Goal: Download file/media

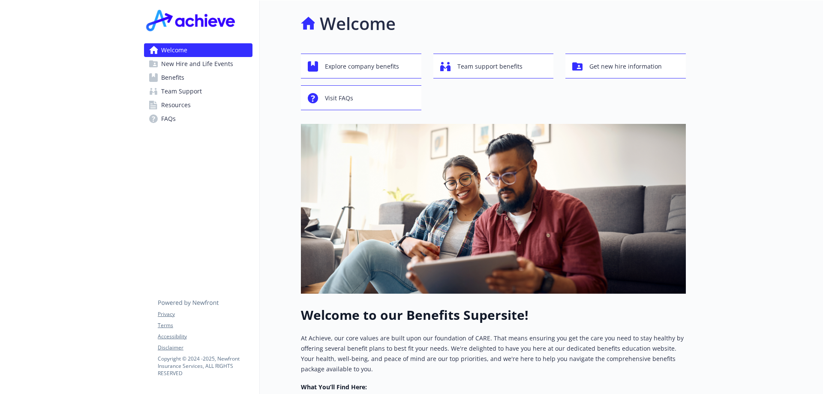
click at [186, 79] on link "Benefits" at bounding box center [198, 78] width 109 height 14
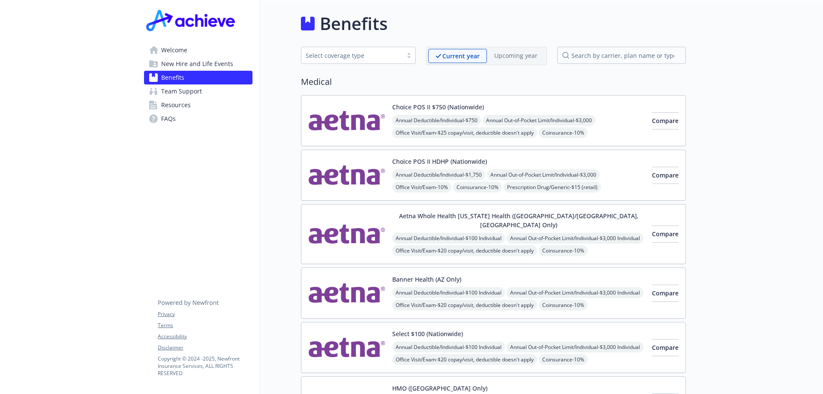
click at [182, 90] on span "Team Support" at bounding box center [181, 91] width 41 height 14
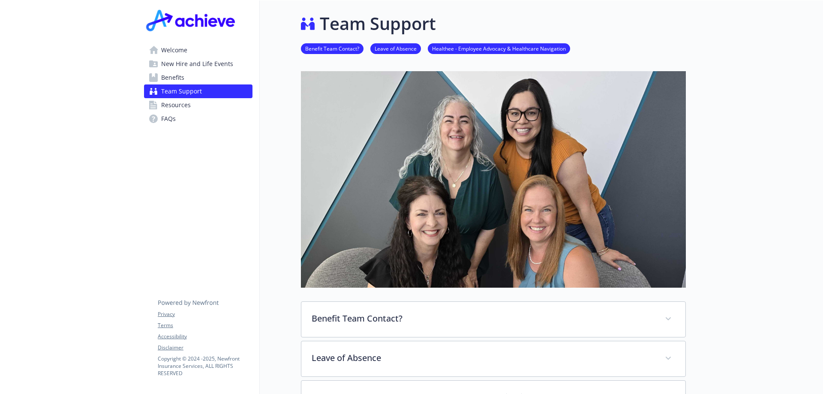
scroll to position [86, 0]
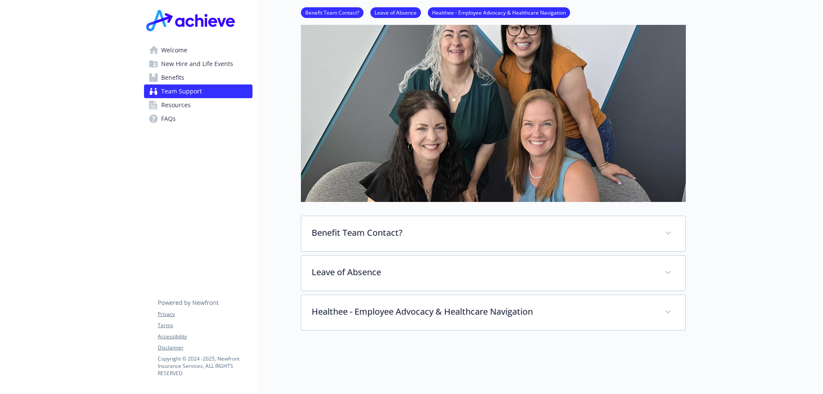
click at [207, 74] on link "Benefits" at bounding box center [198, 78] width 109 height 14
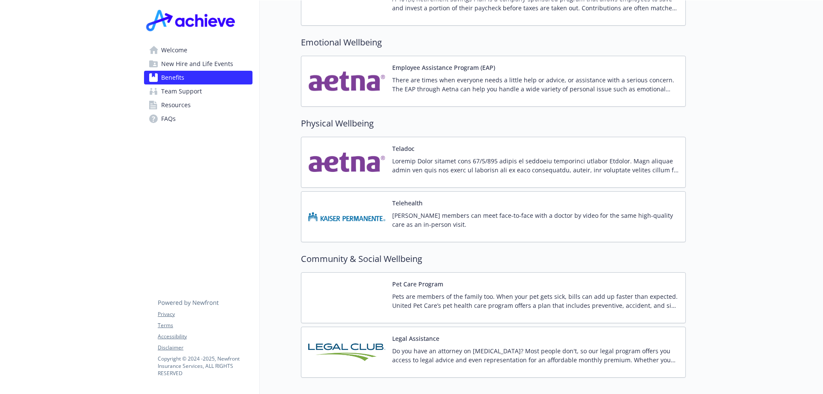
scroll to position [1639, 0]
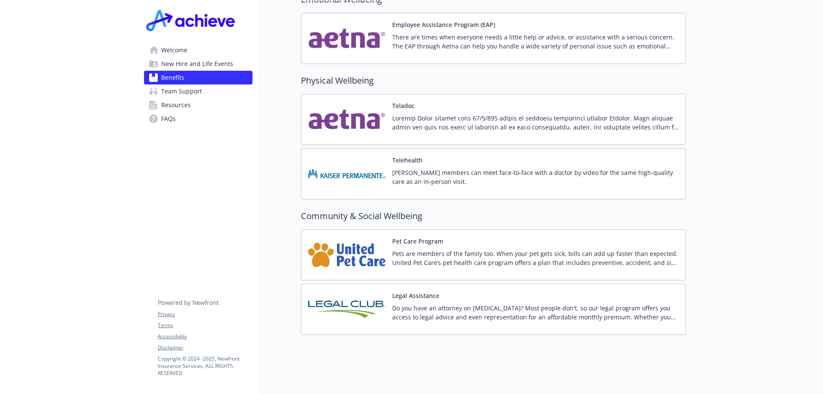
click at [358, 247] on img at bounding box center [346, 255] width 77 height 36
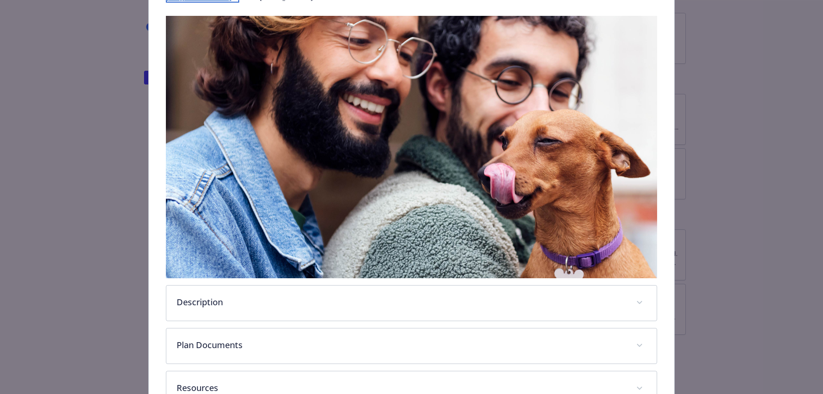
scroll to position [188, 0]
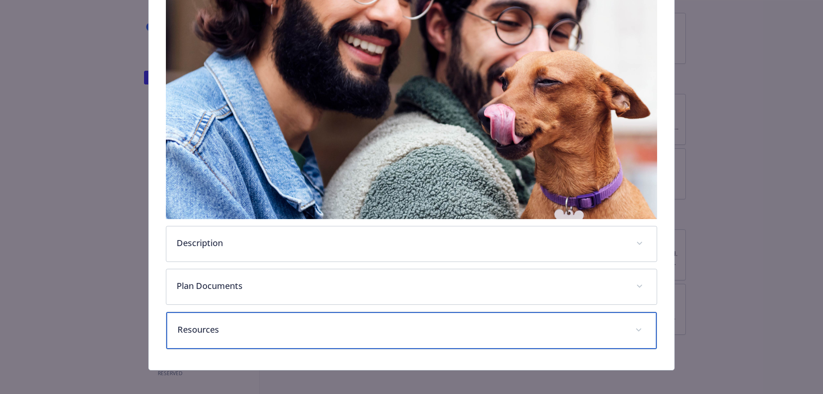
click at [235, 326] on p "Resources" at bounding box center [402, 329] width 448 height 13
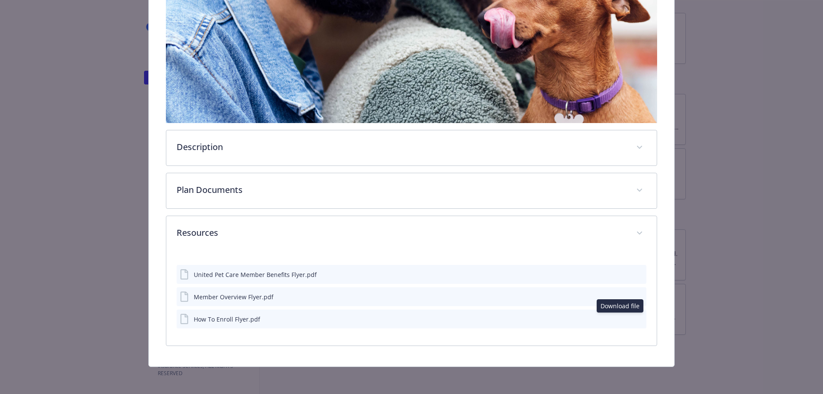
scroll to position [282, 0]
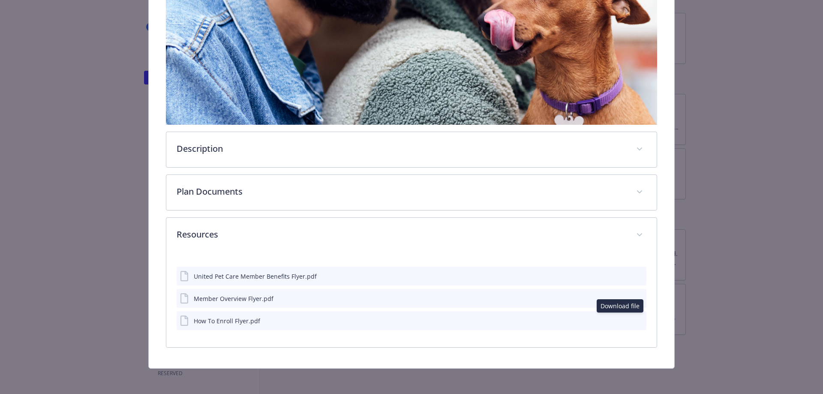
click at [621, 320] on icon "download file" at bounding box center [624, 320] width 7 height 7
